Goal: Check status

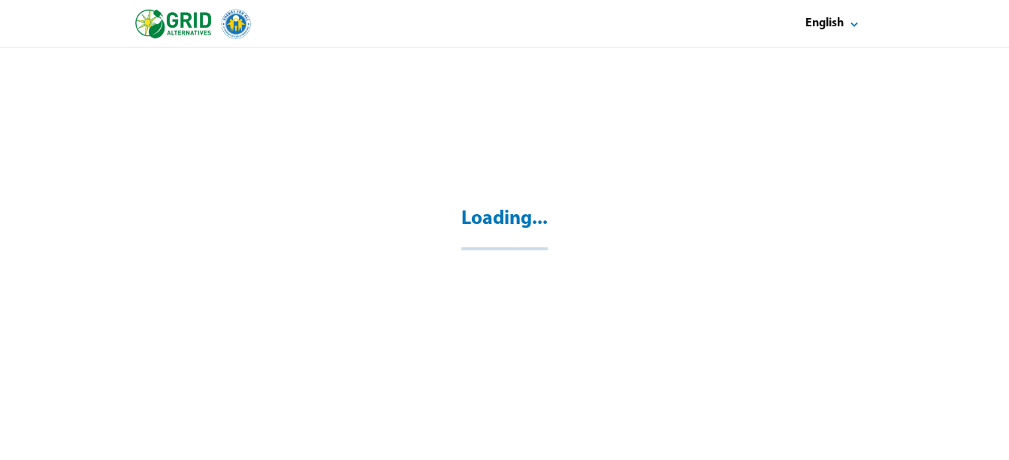
select select "**"
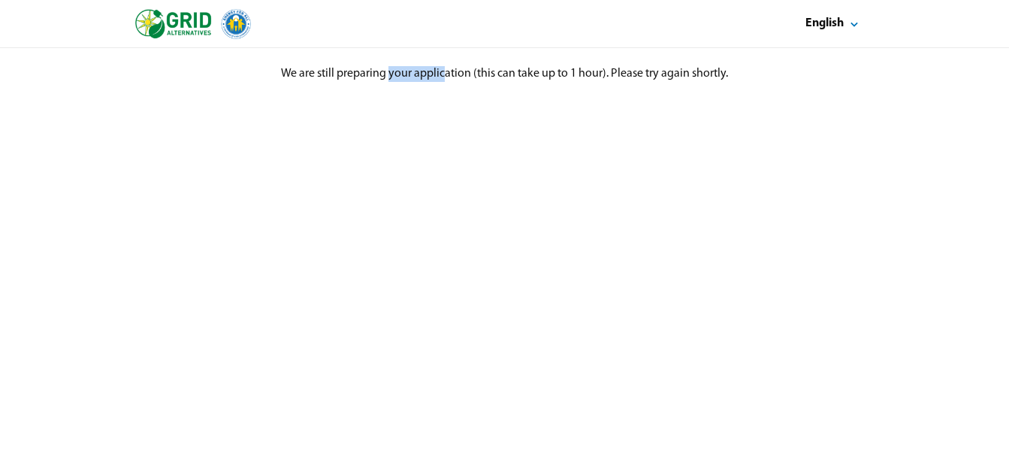
drag, startPoint x: 390, startPoint y: 75, endPoint x: 442, endPoint y: 76, distance: 51.8
click at [442, 76] on div "We are still preparing your application (this can take up to 1 hour). Please tr…" at bounding box center [504, 74] width 1009 height 16
